Goal: Complete application form: Complete application form

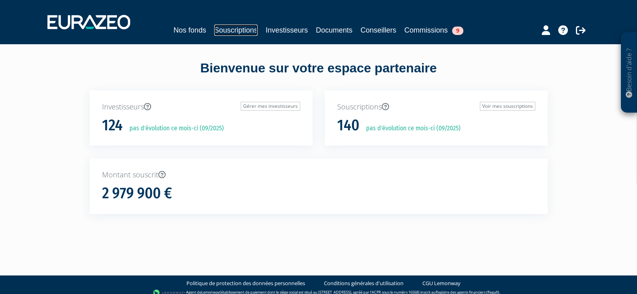
click at [229, 30] on link "Souscriptions" at bounding box center [235, 30] width 43 height 11
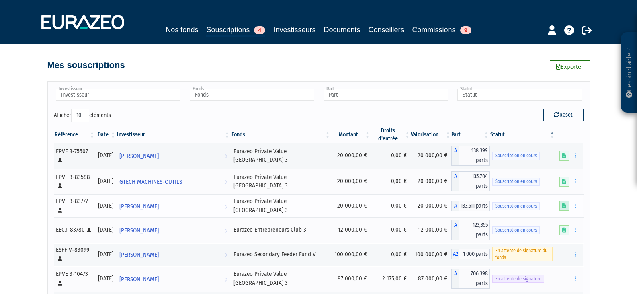
click at [564, 203] on icon at bounding box center [564, 205] width 4 height 5
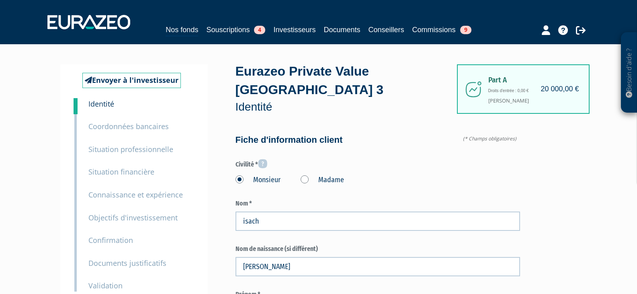
scroll to position [121, 0]
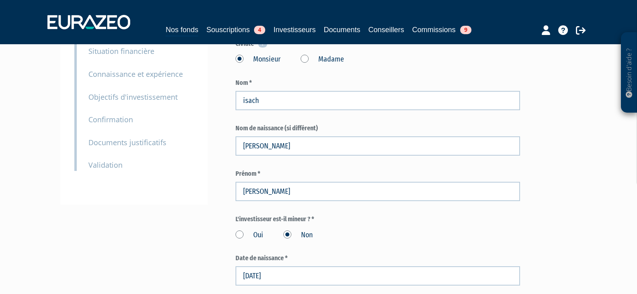
type input "6 67 69 49 17"
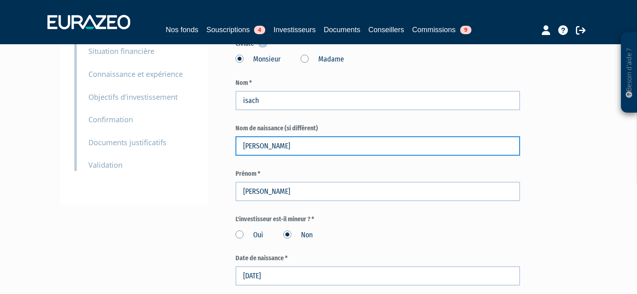
click at [274, 136] on input "ISACH QUENTIN" at bounding box center [377, 145] width 284 height 19
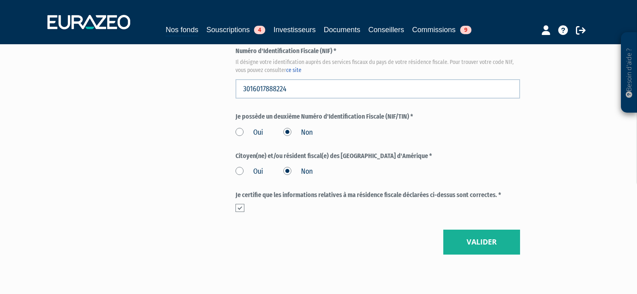
scroll to position [964, 0]
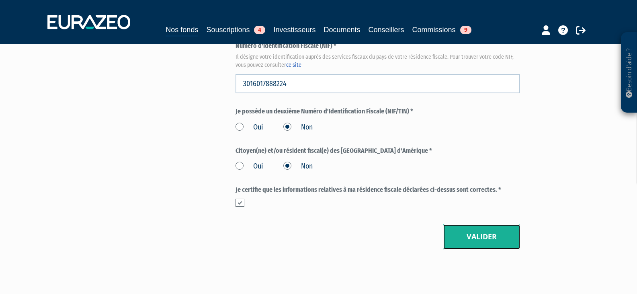
click at [487, 224] on button "Valider" at bounding box center [481, 236] width 77 height 25
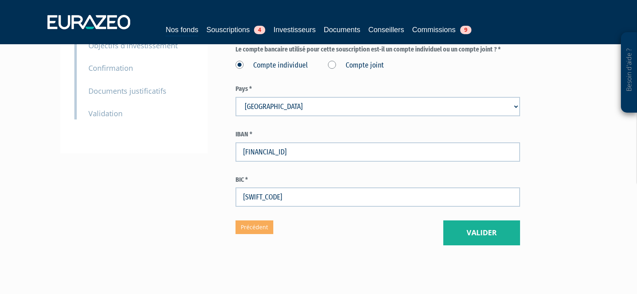
scroll to position [183, 0]
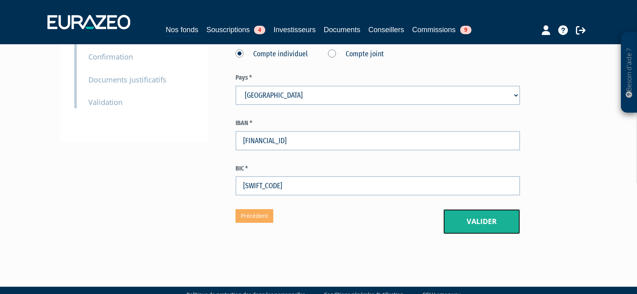
click at [485, 209] on button "Valider" at bounding box center [481, 221] width 77 height 25
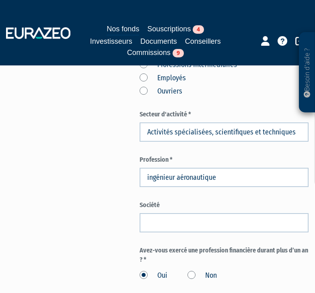
scroll to position [402, 0]
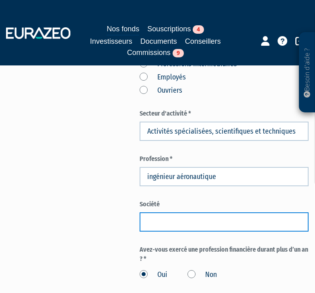
click at [179, 228] on input "text" at bounding box center [223, 222] width 169 height 19
paste input "thales"
type input "thales"
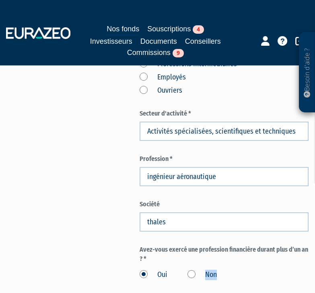
click at [189, 275] on label "Non" at bounding box center [201, 275] width 29 height 10
click at [190, 275] on label "Non" at bounding box center [201, 275] width 29 height 10
click at [0, 0] on input "Non" at bounding box center [0, 0] width 0 height 0
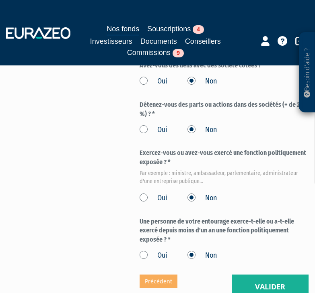
scroll to position [683, 0]
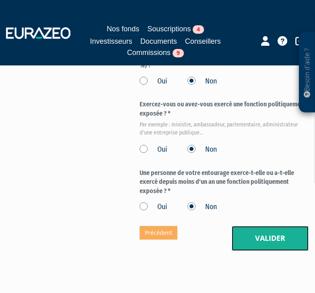
click at [258, 234] on button "Valider" at bounding box center [269, 238] width 77 height 25
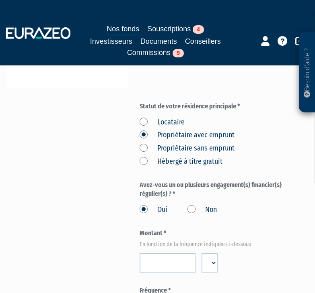
scroll to position [281, 0]
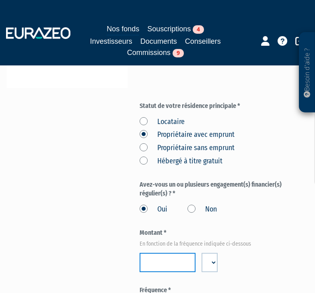
click at [178, 261] on input "number" at bounding box center [167, 262] width 56 height 19
paste input "800"
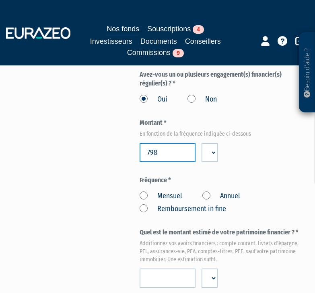
scroll to position [402, 0]
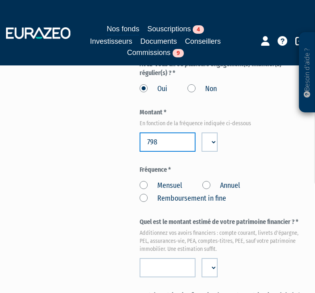
type input "798"
click at [146, 184] on label "Mensuel" at bounding box center [160, 186] width 43 height 10
click at [0, 0] on input "Mensuel" at bounding box center [0, 0] width 0 height 0
click at [175, 264] on input "number" at bounding box center [167, 267] width 56 height 19
paste input "270000"
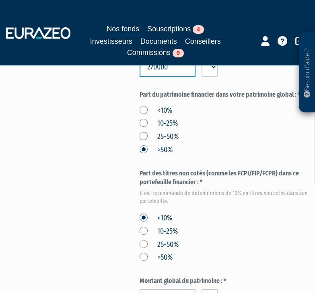
scroll to position [683, 0]
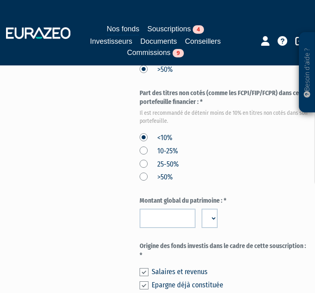
type input "270000"
click at [156, 220] on input "number" at bounding box center [167, 218] width 56 height 19
paste input "270000"
type input "270000"
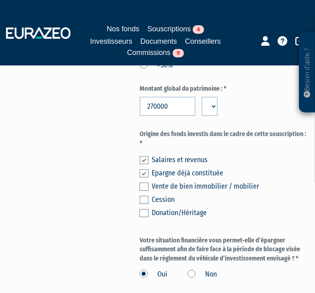
scroll to position [844, 0]
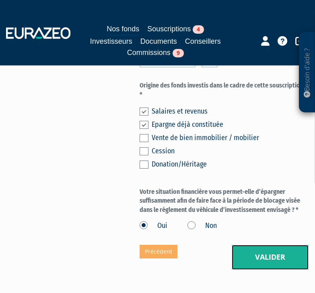
click at [252, 254] on button "Valider" at bounding box center [269, 257] width 77 height 25
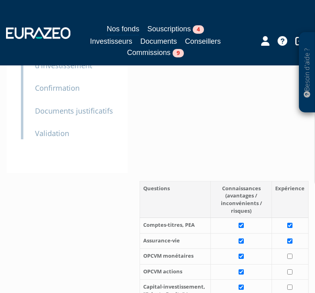
scroll to position [241, 0]
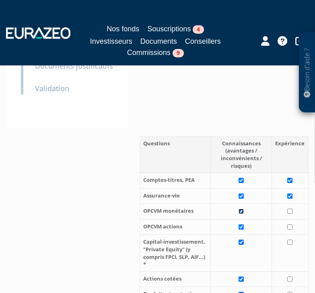
click at [242, 211] on input "checkbox" at bounding box center [240, 211] width 5 height 5
checkbox input "false"
click at [242, 225] on input "checkbox" at bounding box center [240, 227] width 5 height 5
checkbox input "false"
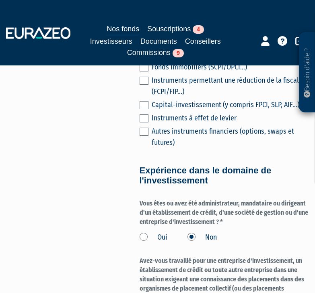
scroll to position [723, 0]
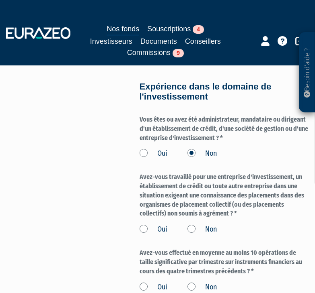
click at [194, 229] on label "Non" at bounding box center [201, 230] width 29 height 10
click at [0, 0] on input "Non" at bounding box center [0, 0] width 0 height 0
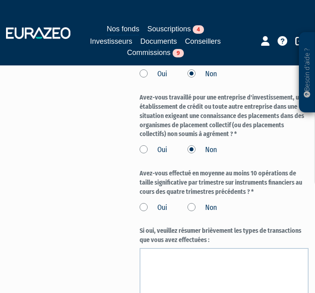
scroll to position [804, 0]
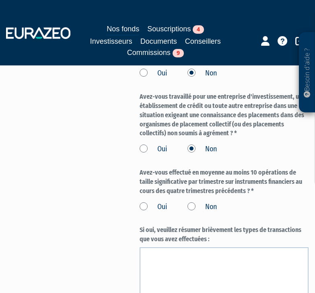
click at [188, 205] on label "Non" at bounding box center [201, 207] width 29 height 10
click at [0, 0] on input "Non" at bounding box center [0, 0] width 0 height 0
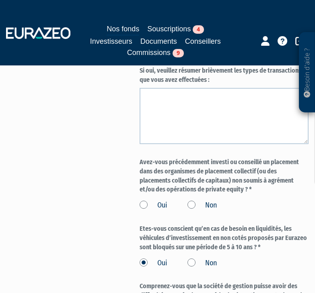
scroll to position [964, 0]
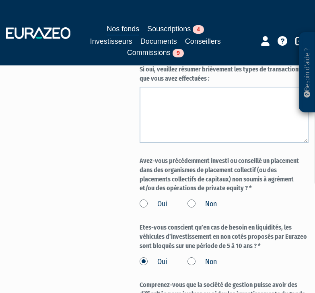
click at [204, 206] on label "Non" at bounding box center [201, 204] width 29 height 10
click at [0, 0] on input "Non" at bounding box center [0, 0] width 0 height 0
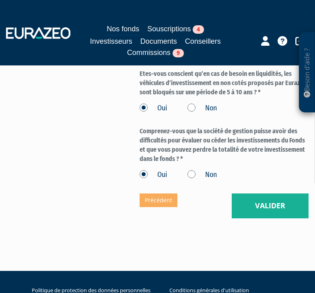
scroll to position [1125, 0]
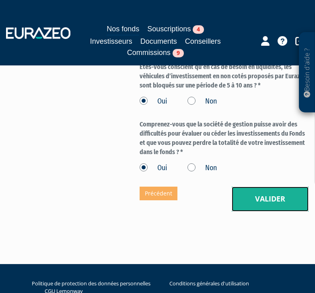
click at [256, 206] on button "Valider" at bounding box center [269, 199] width 77 height 25
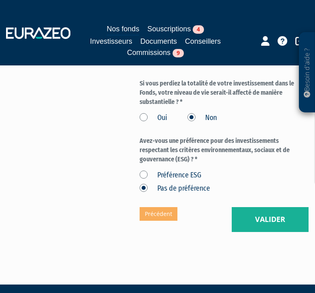
scroll to position [482, 0]
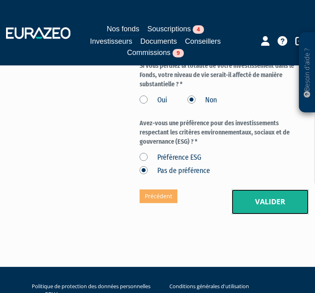
click at [260, 200] on button "Valider" at bounding box center [269, 202] width 77 height 25
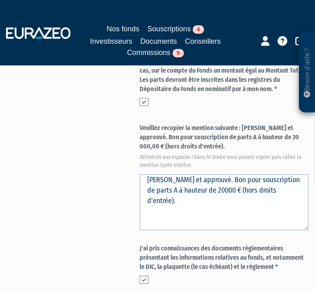
scroll to position [522, 0]
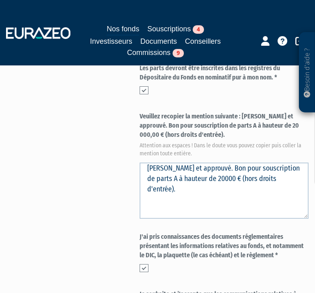
drag, startPoint x: 242, startPoint y: 115, endPoint x: 253, endPoint y: 131, distance: 19.7
click at [253, 131] on label "Veuillez recopier la mention suivante : [PERSON_NAME] et approuvé. Bon pour sou…" at bounding box center [223, 134] width 169 height 44
copy label "[PERSON_NAME] et approuvé. Bon pour souscription de parts A à hauteur de 20 000…"
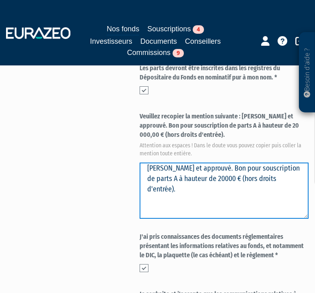
drag, startPoint x: 200, startPoint y: 192, endPoint x: 127, endPoint y: 162, distance: 79.8
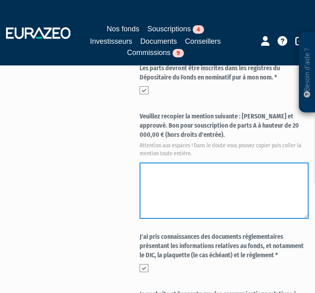
paste textarea "[PERSON_NAME] et approuvé. Bon pour souscription de parts A à hauteur de 20 000…"
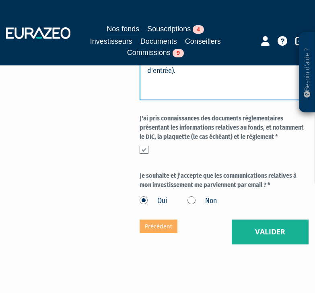
scroll to position [643, 0]
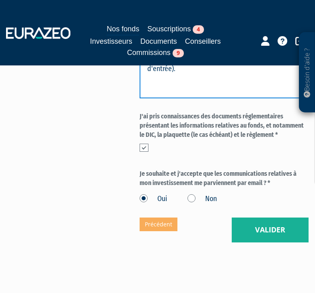
type textarea "[PERSON_NAME] et approuvé. Bon pour souscription de parts A à hauteur de 20 000…"
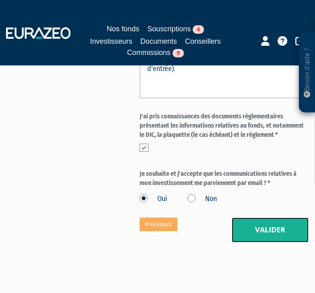
click at [268, 228] on button "Valider" at bounding box center [269, 230] width 77 height 25
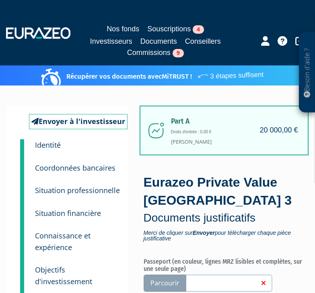
click at [74, 168] on small "Coordonnées bancaires" at bounding box center [75, 168] width 80 height 10
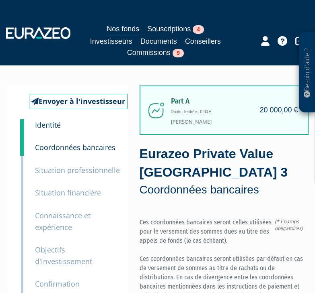
click at [52, 125] on small "Identité" at bounding box center [48, 125] width 26 height 10
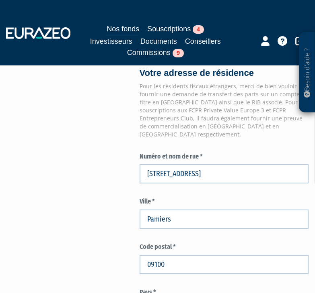
scroll to position [884, 0]
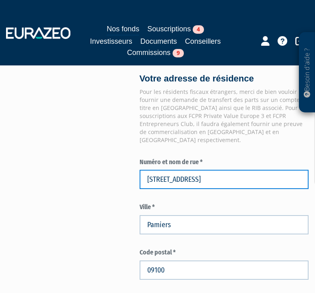
click at [193, 172] on input "11 Chemin des Peupliers" at bounding box center [223, 179] width 169 height 19
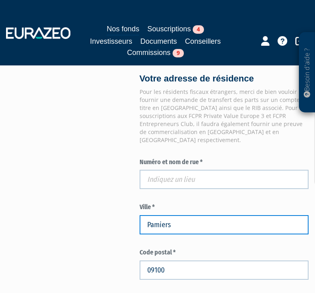
click at [174, 217] on input "Pamiers" at bounding box center [223, 224] width 169 height 19
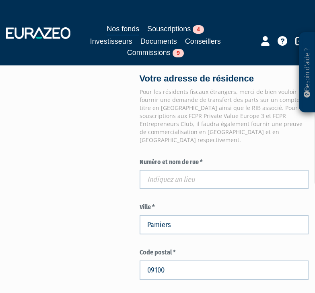
scroll to position [844, 0]
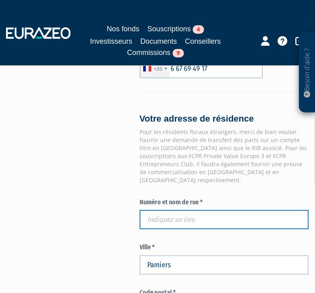
click at [176, 210] on input "text" at bounding box center [223, 219] width 169 height 19
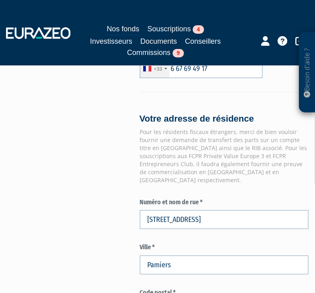
type input "4 Rue Varsovie, Toulouse, France"
type input "Toulouse"
type input "31300"
type input "4 Rue Varsovie"
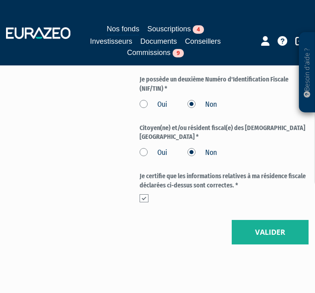
scroll to position [1286, 0]
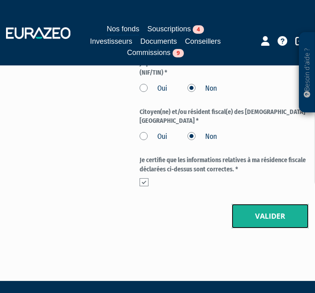
click at [250, 204] on button "Valider" at bounding box center [269, 216] width 77 height 25
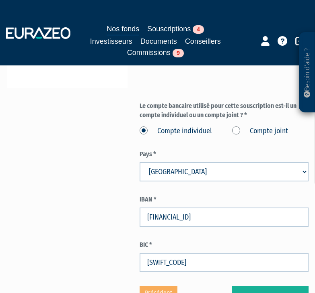
scroll to position [362, 0]
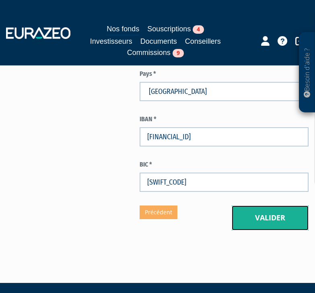
click at [256, 224] on button "Valider" at bounding box center [269, 218] width 77 height 25
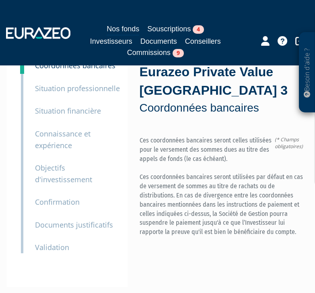
scroll to position [0, 0]
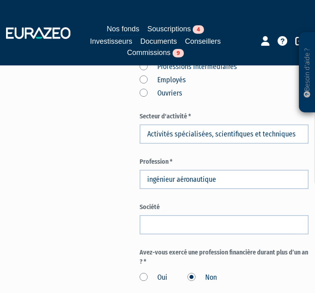
scroll to position [402, 0]
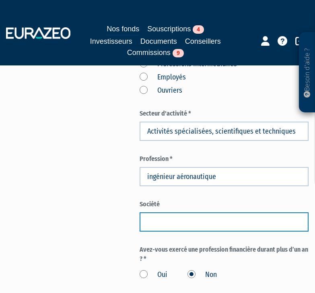
click at [192, 218] on input "text" at bounding box center [223, 222] width 169 height 19
paste input "thales"
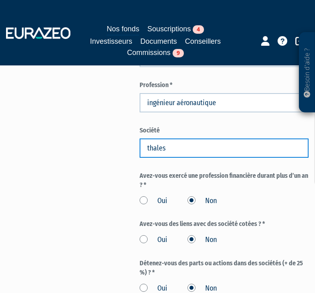
scroll to position [482, 0]
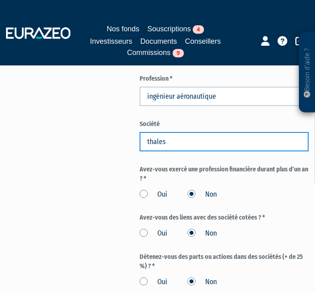
type input "thales"
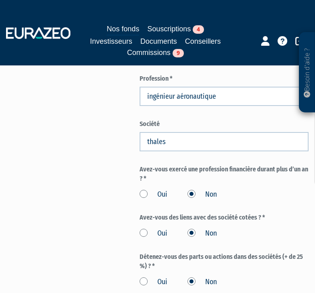
click at [102, 189] on div "Envoyer à l'investisseur 1 Identité 2 Coordonnées bancaires 3 Situation profess…" at bounding box center [157, 27] width 289 height 849
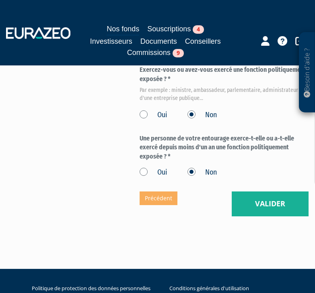
scroll to position [723, 0]
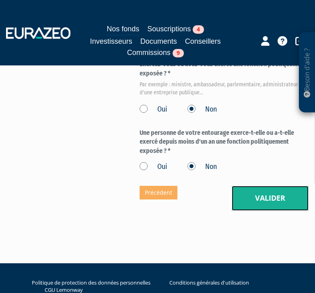
click at [271, 189] on button "Valider" at bounding box center [269, 198] width 77 height 25
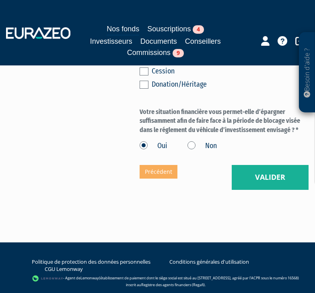
scroll to position [924, 0]
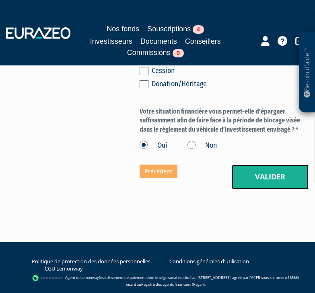
click at [264, 177] on button "Valider" at bounding box center [269, 177] width 77 height 25
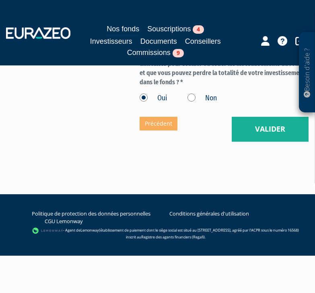
scroll to position [1117, 0]
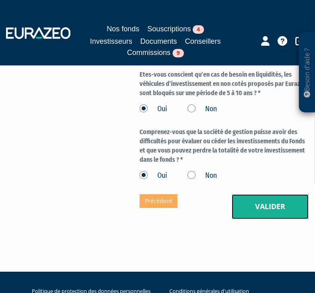
click at [262, 200] on button "Valider" at bounding box center [269, 206] width 77 height 25
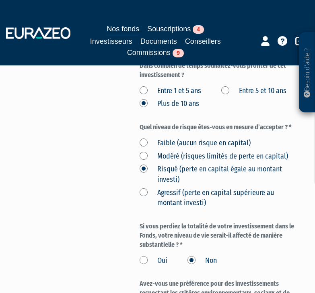
scroll to position [442, 0]
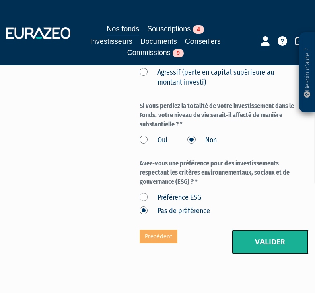
click at [265, 234] on button "Valider" at bounding box center [269, 242] width 77 height 25
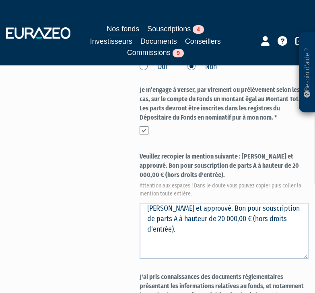
scroll to position [522, 0]
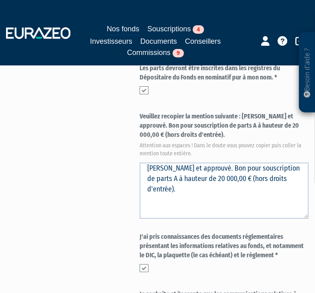
drag, startPoint x: 241, startPoint y: 116, endPoint x: 250, endPoint y: 133, distance: 19.4
click at [250, 133] on label "Veuillez recopier la mention suivante : [PERSON_NAME] et approuvé. Bon pour sou…" at bounding box center [223, 134] width 169 height 44
copy label "Lu et approuvé. Bon pour souscription de parts A à hauteur de 20 000,00 € (hors…"
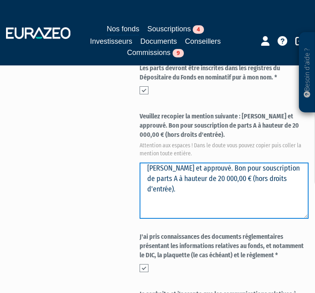
drag, startPoint x: 208, startPoint y: 170, endPoint x: 243, endPoint y: 212, distance: 53.9
click at [242, 211] on textarea "Lu et approuvé. Bon pour souscription de parts A à hauteur de 20 000,00 € (hors…" at bounding box center [223, 191] width 169 height 56
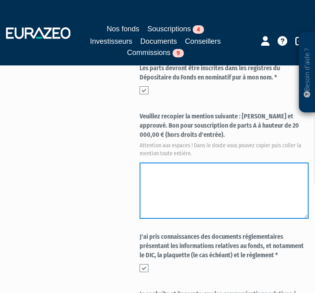
paste textarea "Lu et approuvé. Bon pour souscription de parts A à hauteur de 20 000,00 € (hors…"
type textarea "Lu et approuvé. Bon pour souscription de parts A à hauteur de 20 000,00 € (hors…"
paste textarea "Lu et approuvé. Bon pour souscription de parts A à hauteur de 20 000,00 € (hors…"
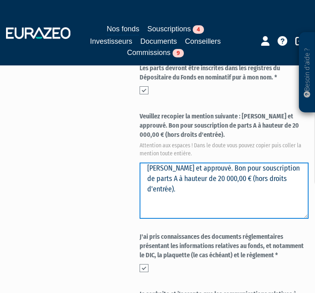
type textarea "Lu et approuvé. Bon pour souscription de parts A à hauteur de 20 000,00 € (hors…"
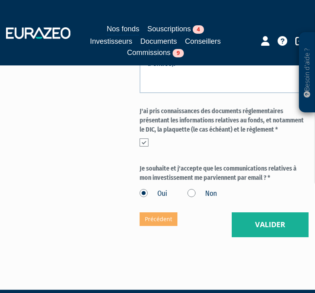
scroll to position [683, 0]
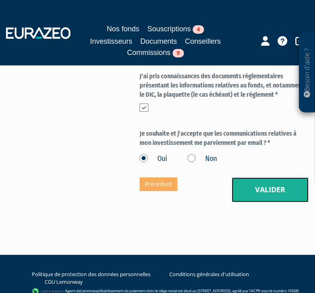
click at [256, 188] on button "Valider" at bounding box center [269, 190] width 77 height 25
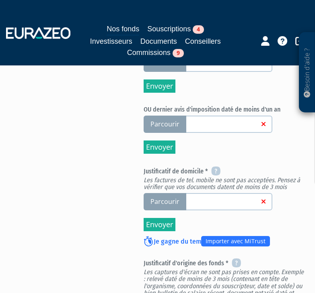
scroll to position [402, 0]
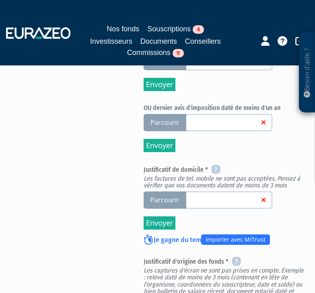
click at [156, 197] on span "Parcourir" at bounding box center [164, 200] width 43 height 17
click at [0, 0] on input "Parcourir" at bounding box center [0, 0] width 0 height 0
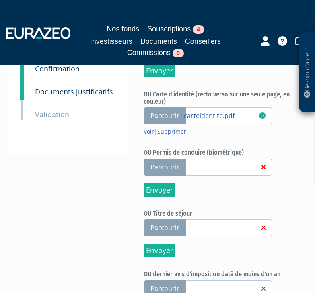
scroll to position [212, 0]
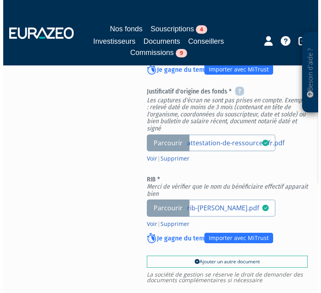
scroll to position [723, 0]
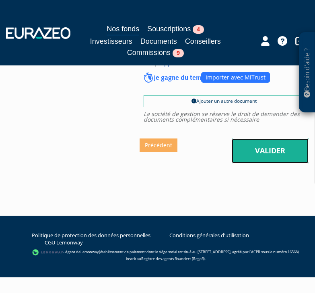
click at [259, 152] on link "Valider" at bounding box center [269, 151] width 77 height 25
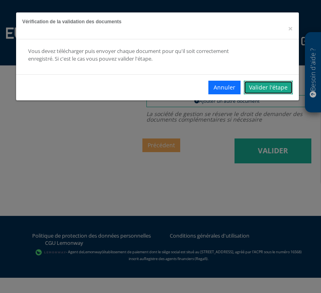
click at [264, 90] on link "Valider l'étape" at bounding box center [267, 88] width 49 height 14
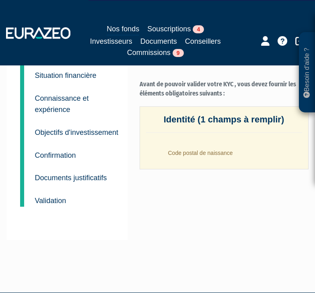
scroll to position [121, 0]
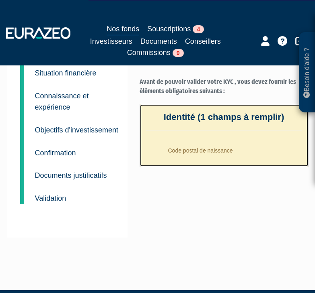
click at [210, 149] on li "Code postal de naissance" at bounding box center [232, 149] width 140 height 20
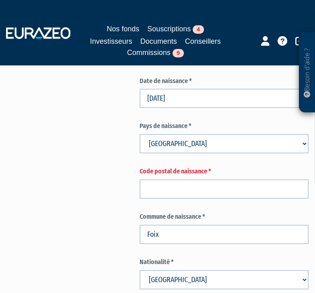
scroll to position [522, 0]
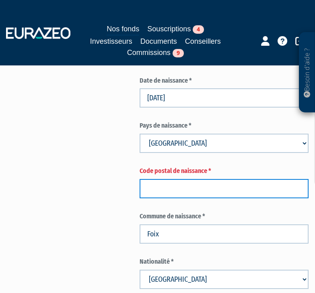
click at [198, 191] on input "text" at bounding box center [223, 188] width 169 height 19
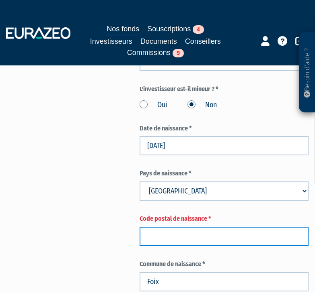
scroll to position [562, 0]
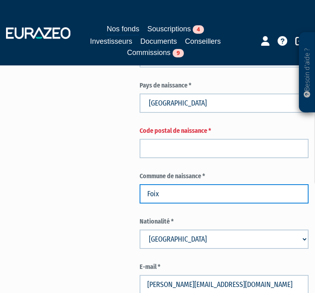
click at [196, 195] on input "Foix" at bounding box center [223, 193] width 169 height 19
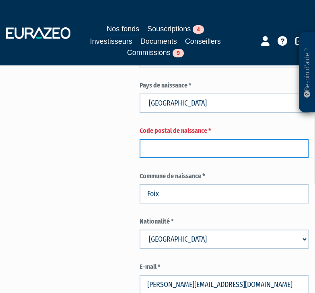
click at [169, 153] on input "text" at bounding box center [223, 148] width 169 height 19
type input "09000"
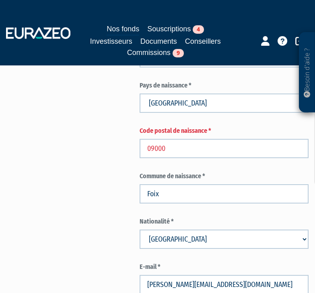
click at [112, 160] on div "Envoyer à l'investisseur 1 Identité 2 Coordonnées bancaires 3 Situation profess…" at bounding box center [157, 237] width 289 height 1429
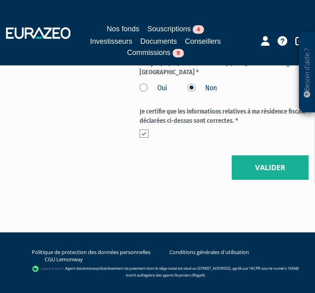
scroll to position [1318, 0]
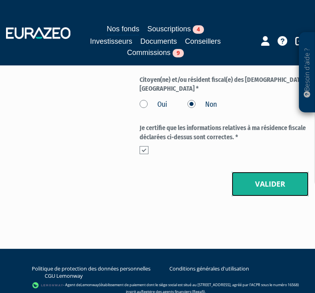
click at [261, 172] on button "Valider" at bounding box center [269, 184] width 77 height 25
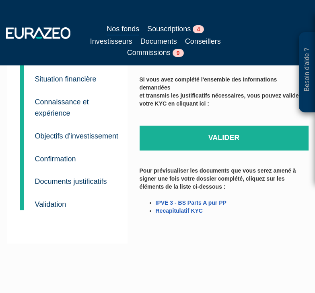
scroll to position [121, 0]
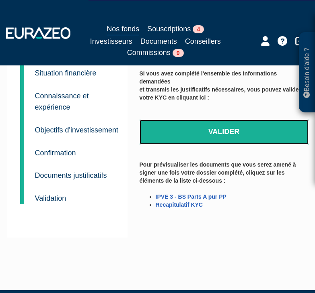
click at [234, 127] on link "Valider" at bounding box center [223, 132] width 169 height 25
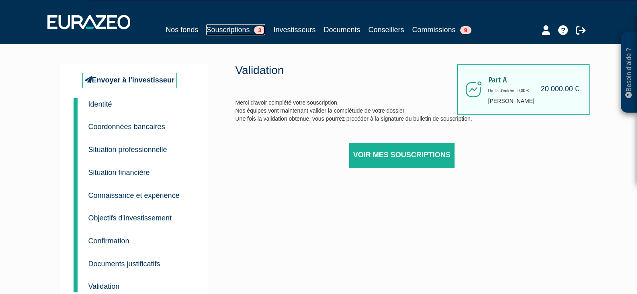
click at [240, 28] on link "Souscriptions 3" at bounding box center [235, 29] width 59 height 11
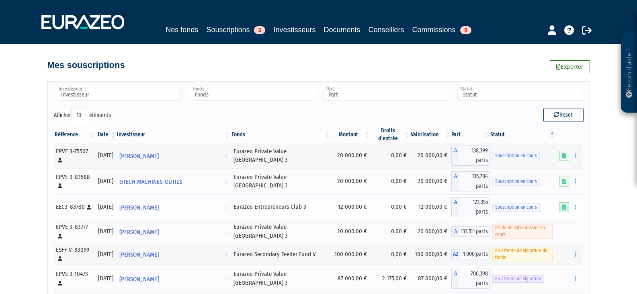
click at [564, 205] on icon at bounding box center [564, 207] width 4 height 5
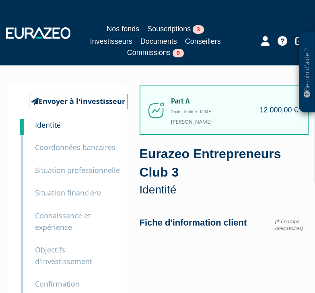
click at [233, 8] on div "Nos fonds Souscriptions 3 Investisseurs Documents Conseillers Commissions 9" at bounding box center [157, 32] width 315 height 51
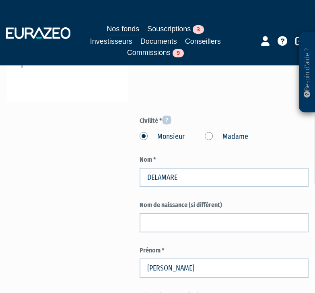
scroll to position [281, 0]
